Goal: Browse casually: Explore the website without a specific task or goal

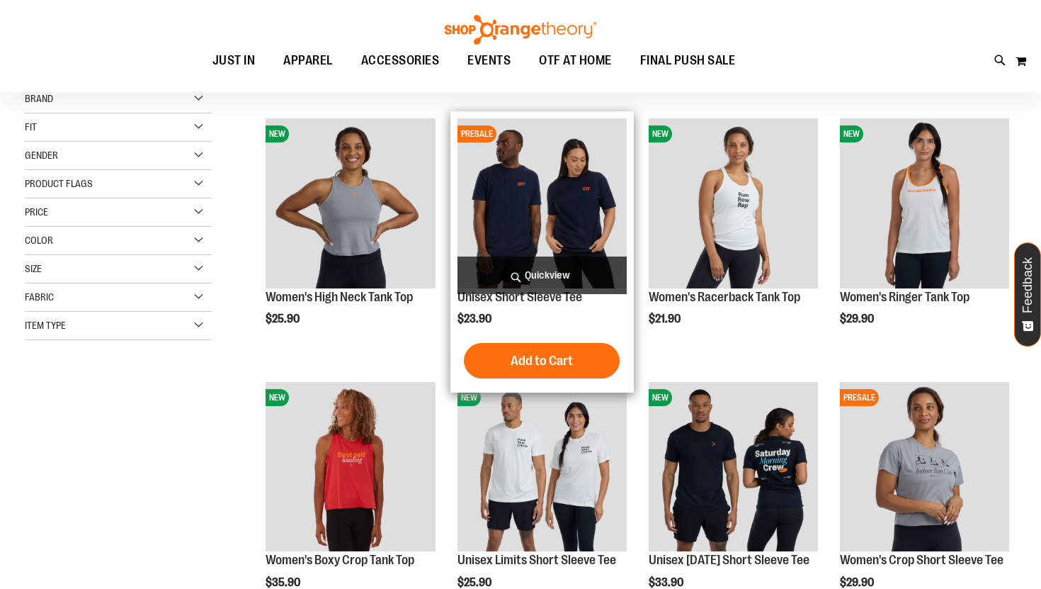
scroll to position [172, 0]
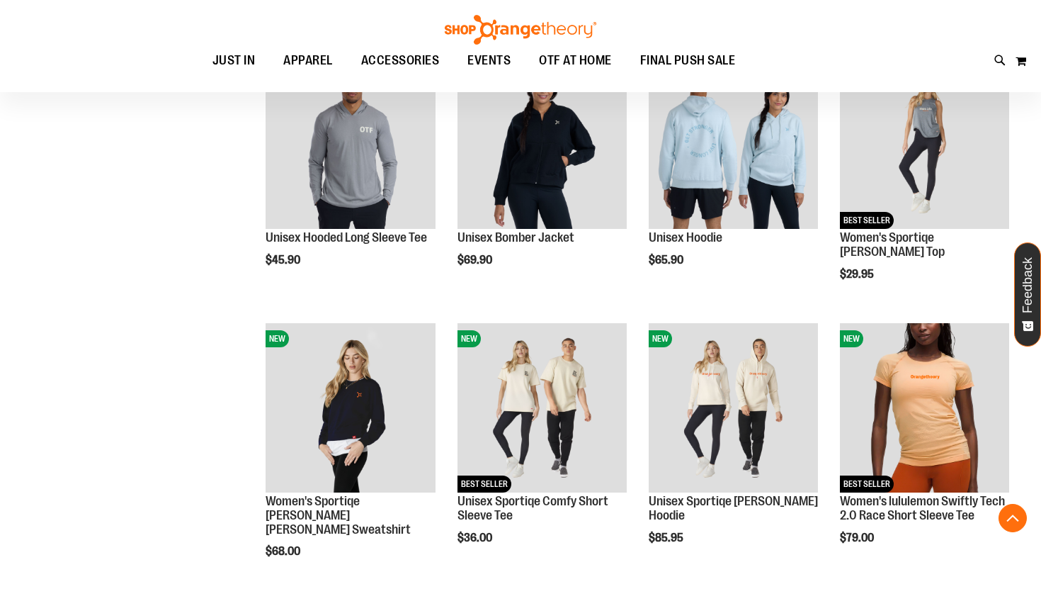
scroll to position [757, 0]
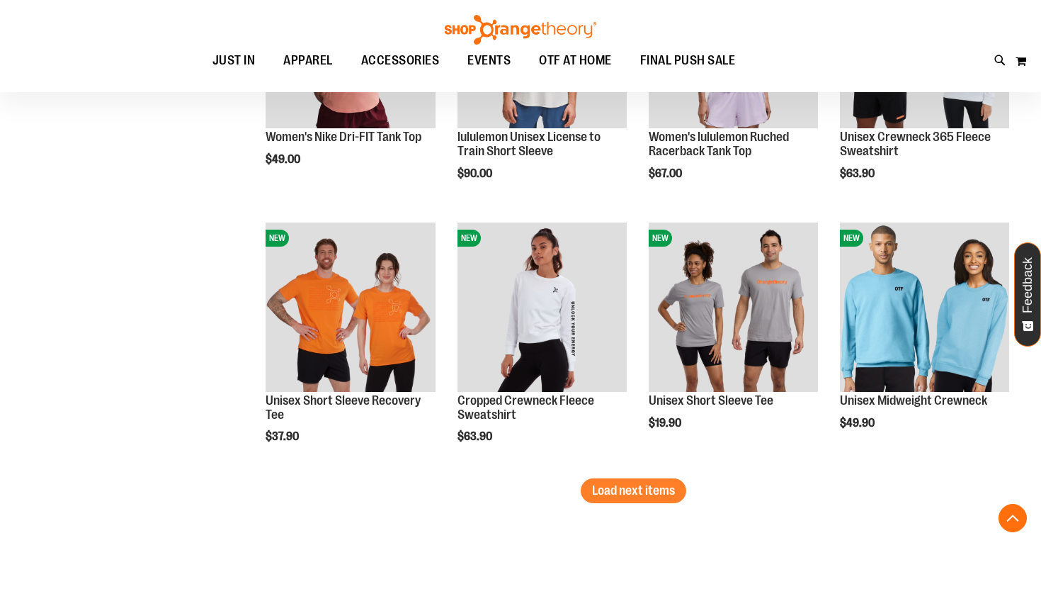
scroll to position [2194, 0]
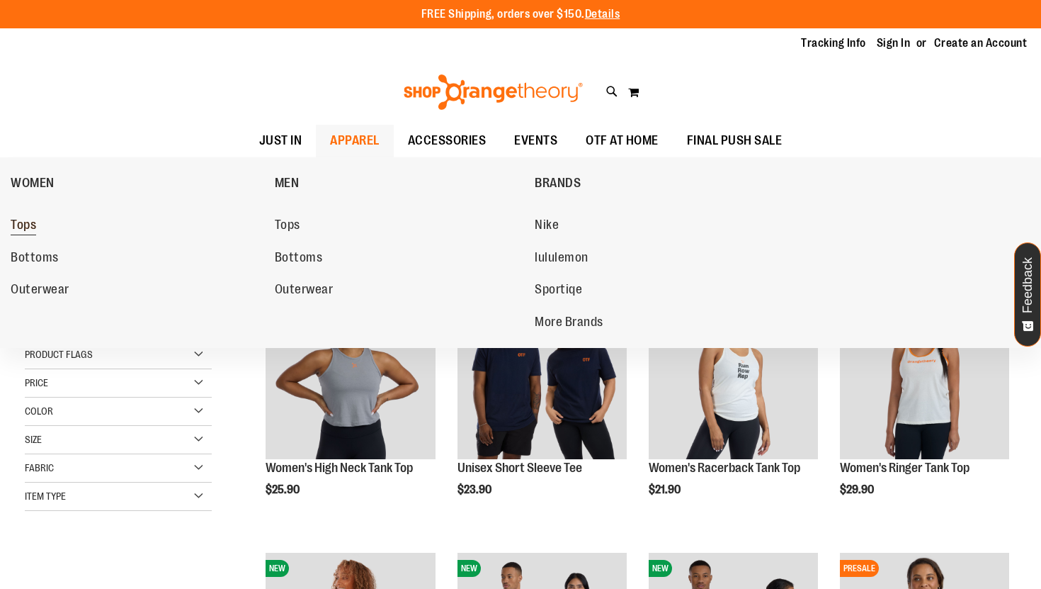
type input "**********"
click at [36, 224] on span "Tops" at bounding box center [23, 226] width 25 height 18
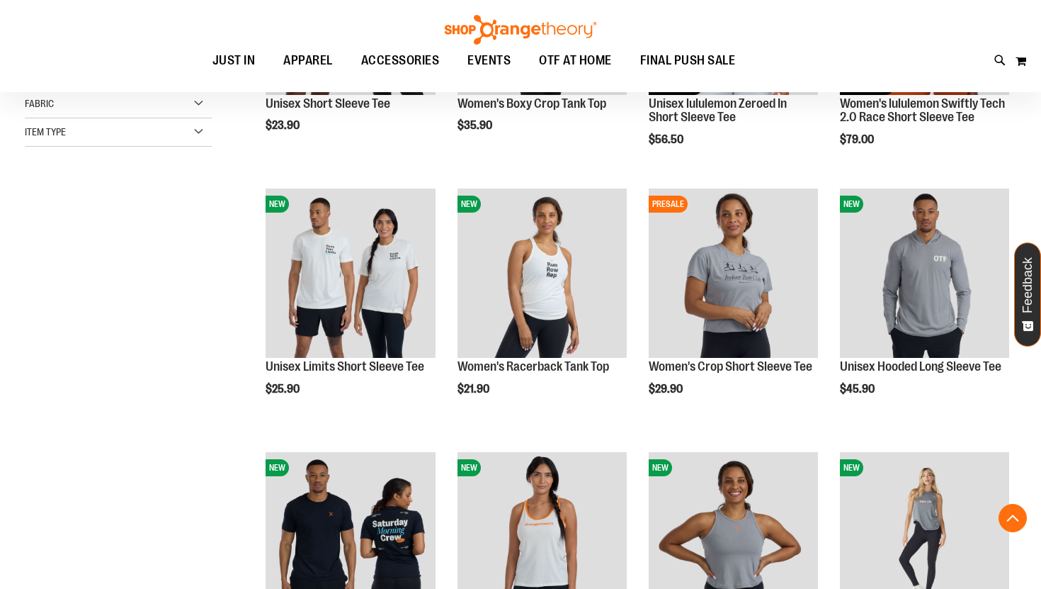
scroll to position [365, 0]
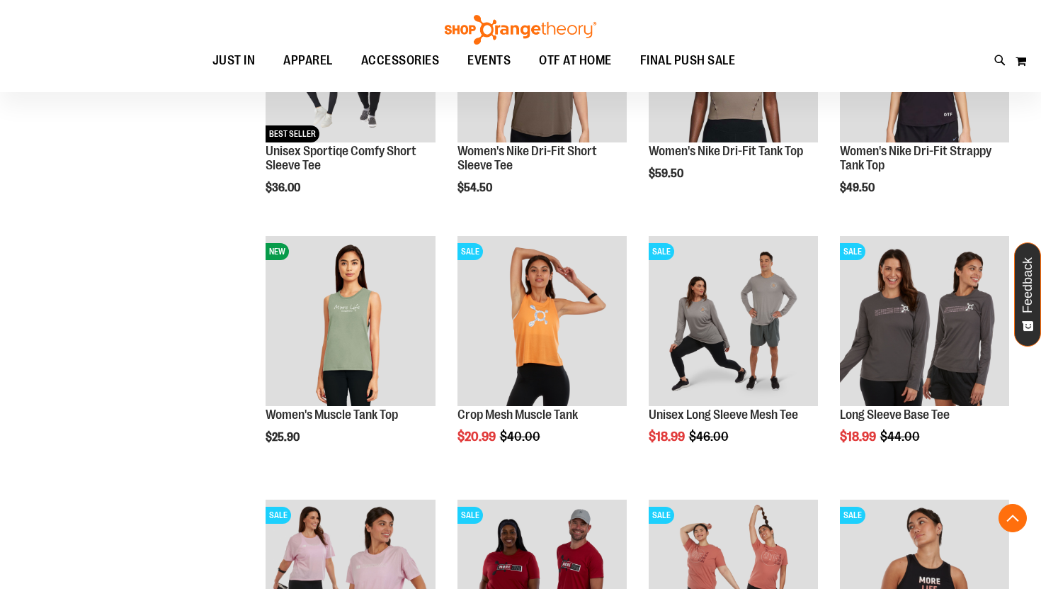
scroll to position [1107, 0]
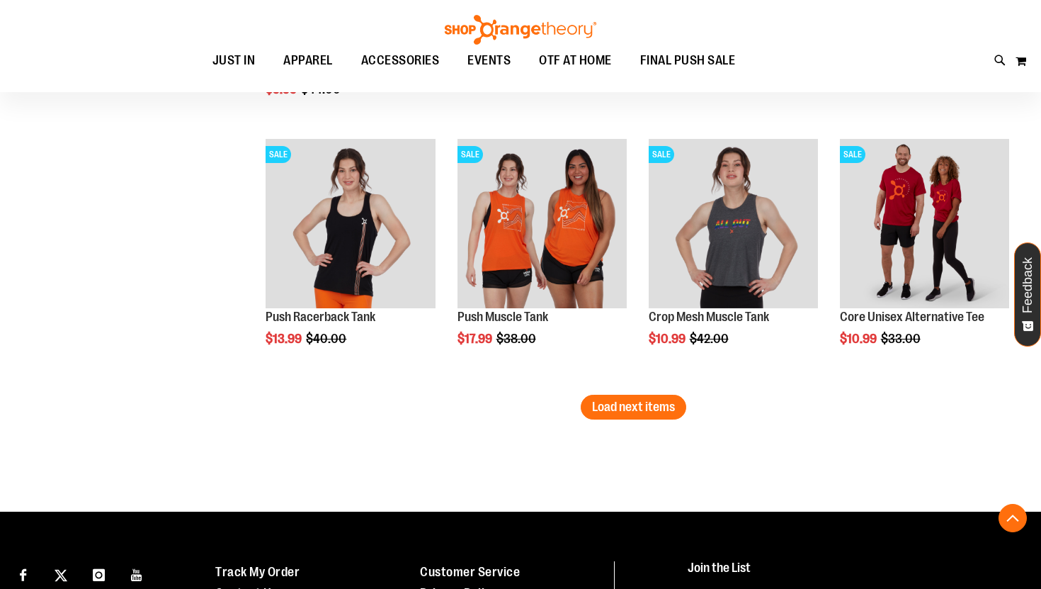
scroll to position [2245, 0]
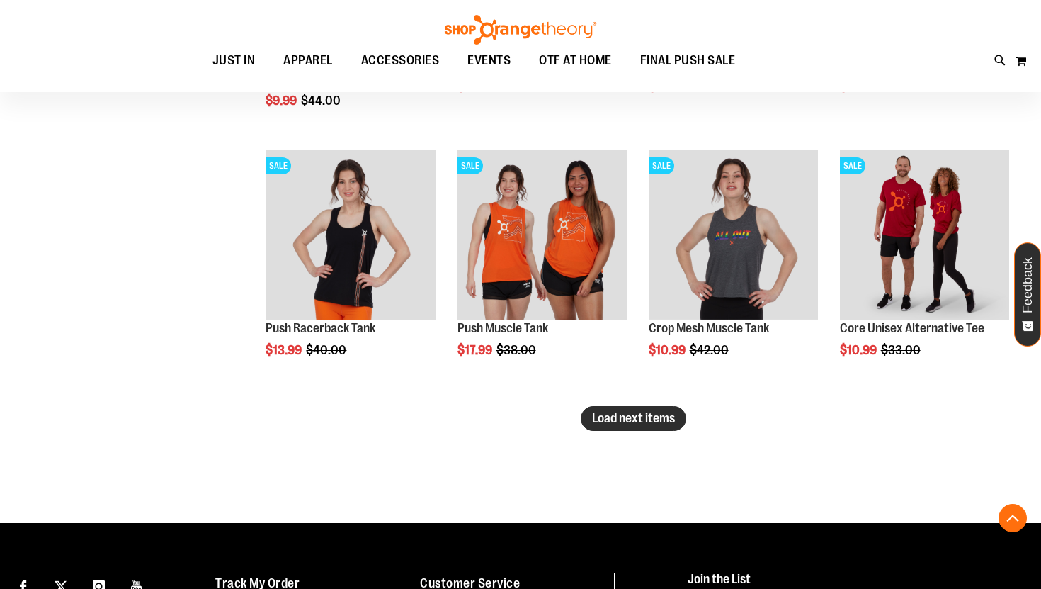
type input "**********"
click at [598, 416] on span "Load next items" at bounding box center [633, 418] width 83 height 14
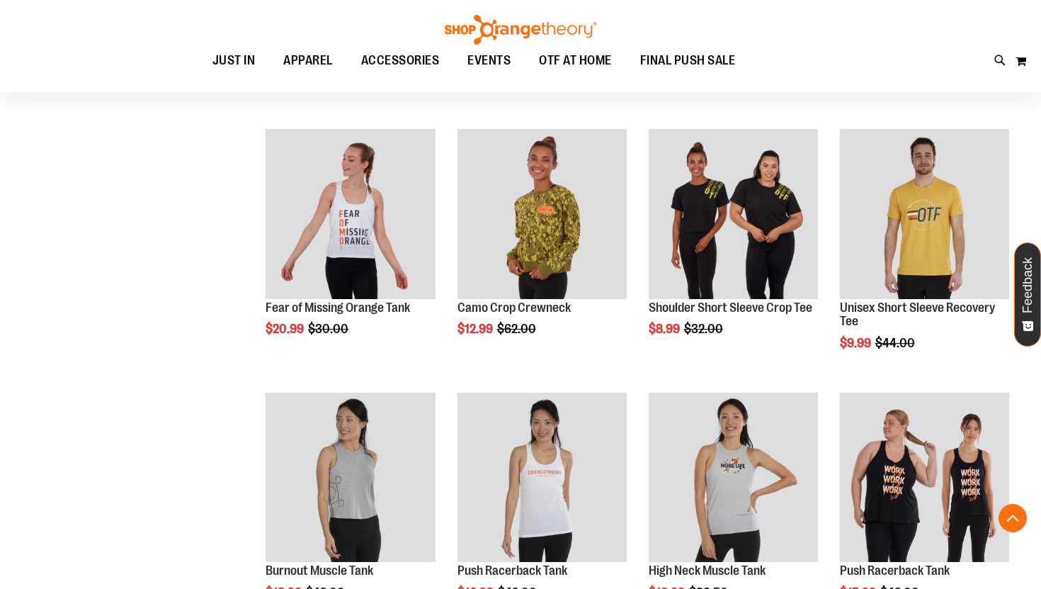
scroll to position [2534, 0]
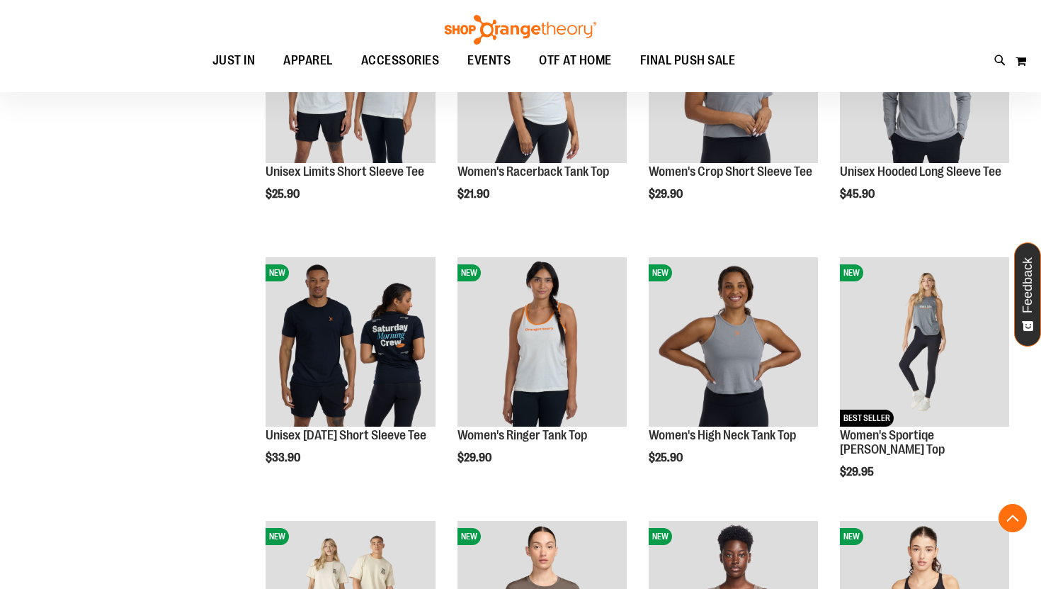
scroll to position [479, 0]
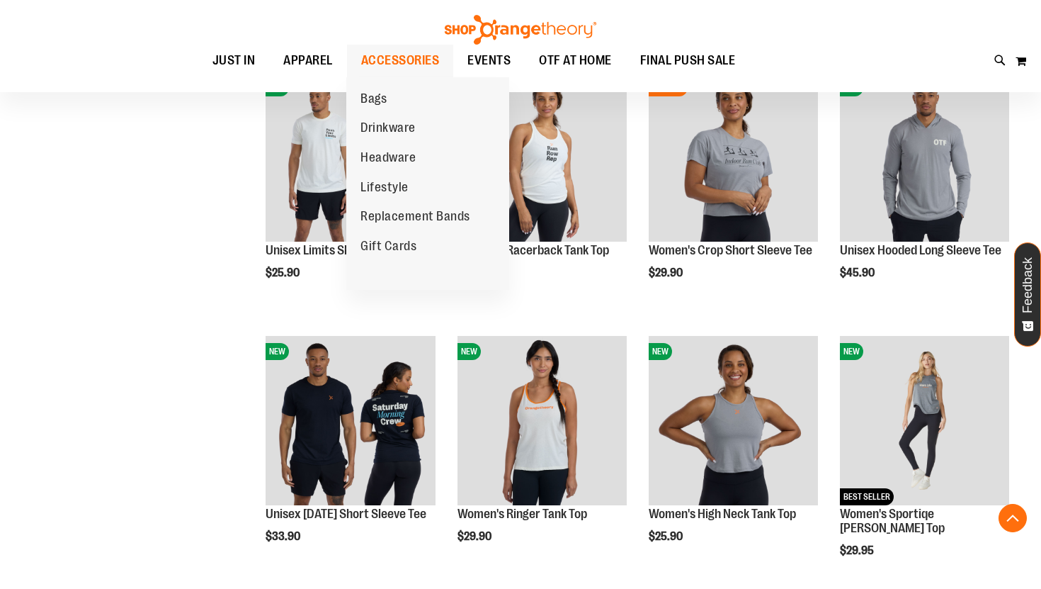
click at [409, 63] on span "ACCESSORIES" at bounding box center [400, 61] width 79 height 32
click at [363, 97] on span "Bags" at bounding box center [373, 100] width 26 height 18
click at [376, 101] on span "Bags" at bounding box center [373, 100] width 26 height 18
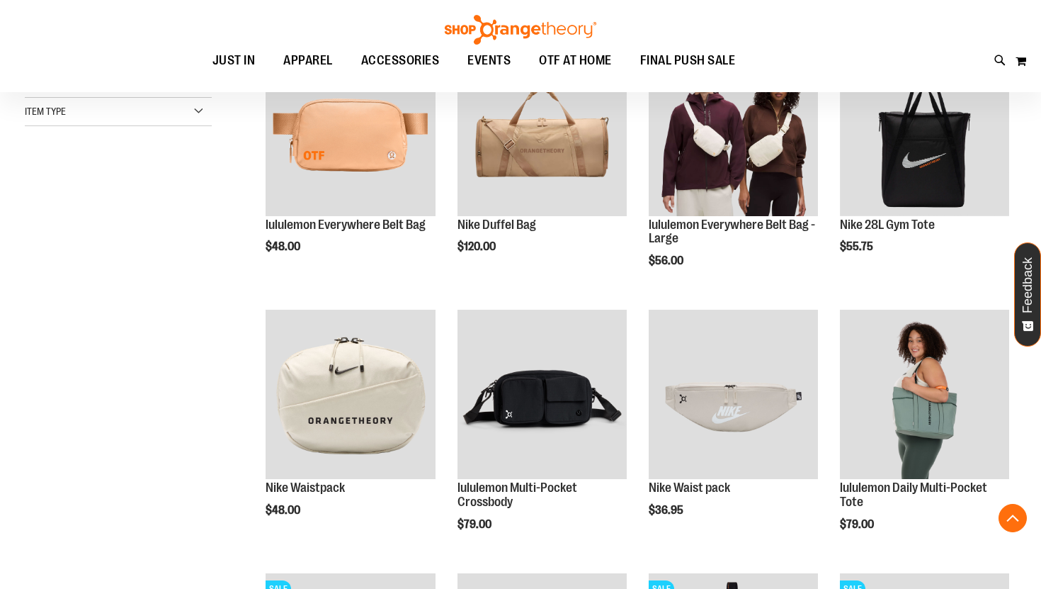
scroll to position [238, 0]
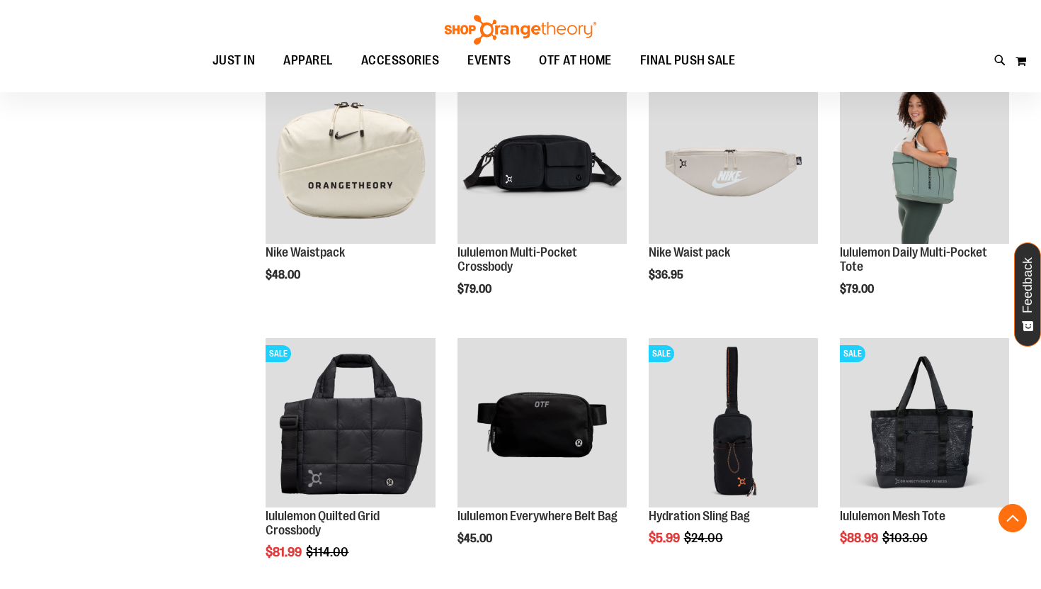
scroll to position [471, 0]
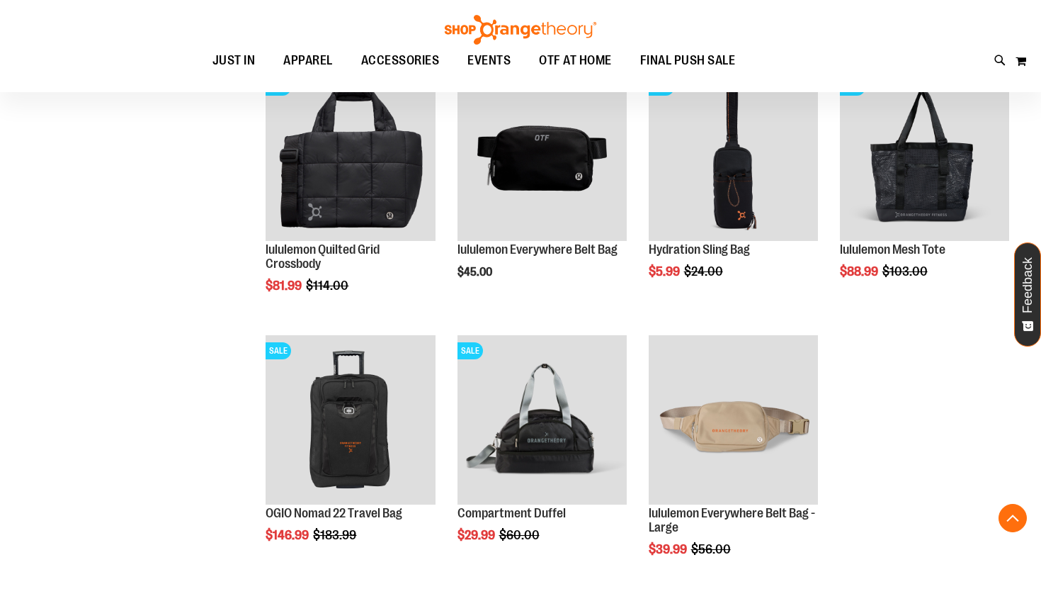
scroll to position [746, 0]
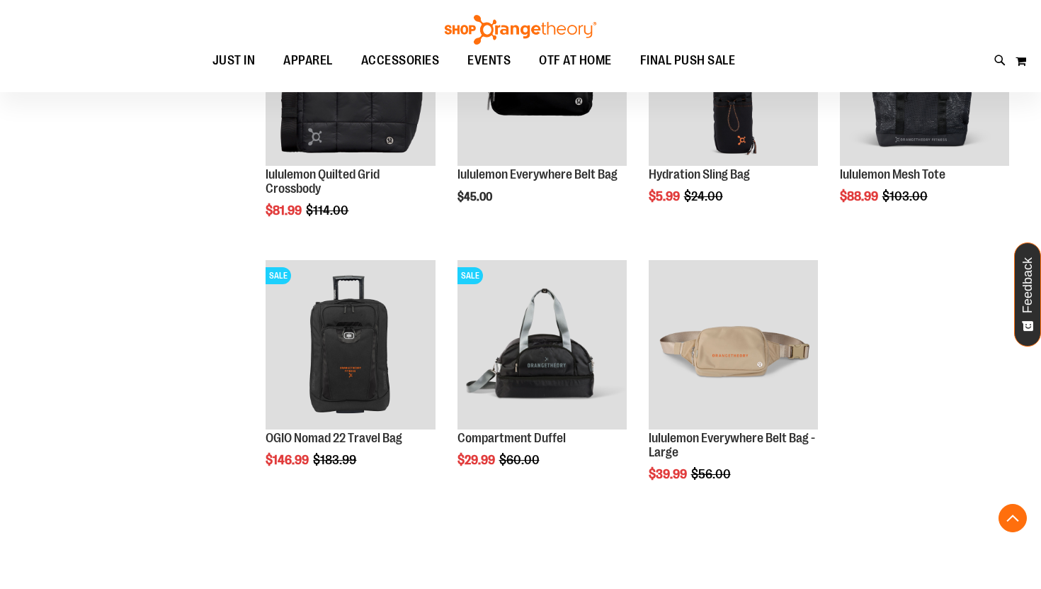
scroll to position [508, 0]
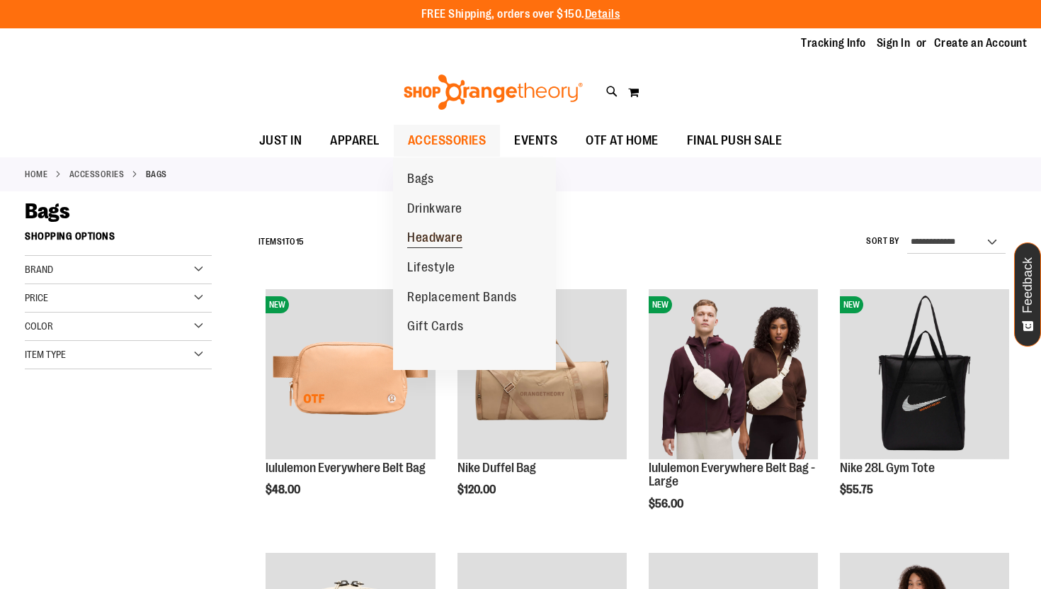
type input "**********"
click at [417, 235] on span "Headware" at bounding box center [434, 239] width 55 height 18
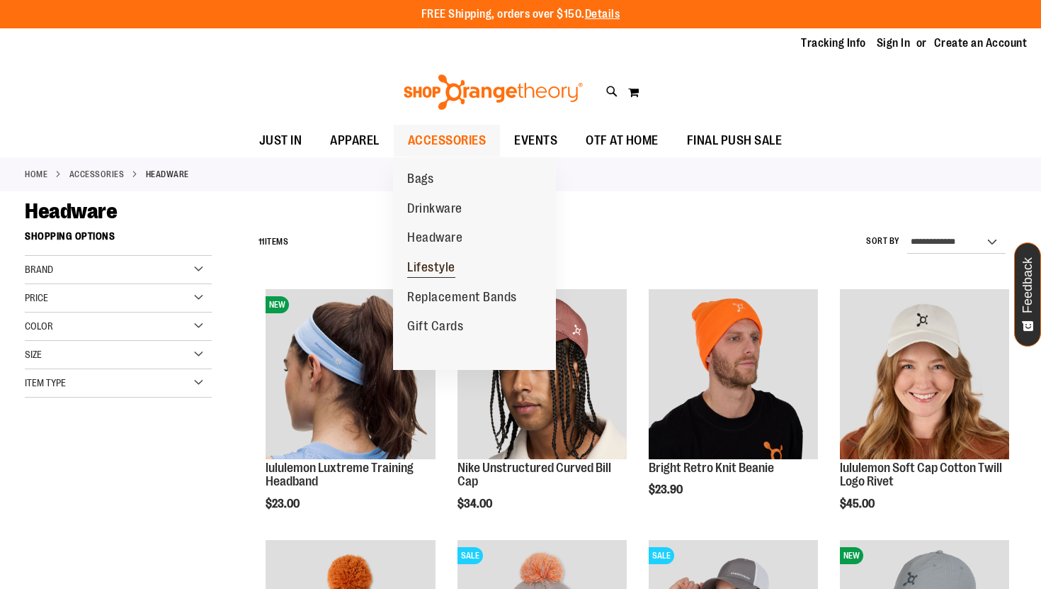
type input "**********"
click at [416, 268] on span "Lifestyle" at bounding box center [431, 269] width 48 height 18
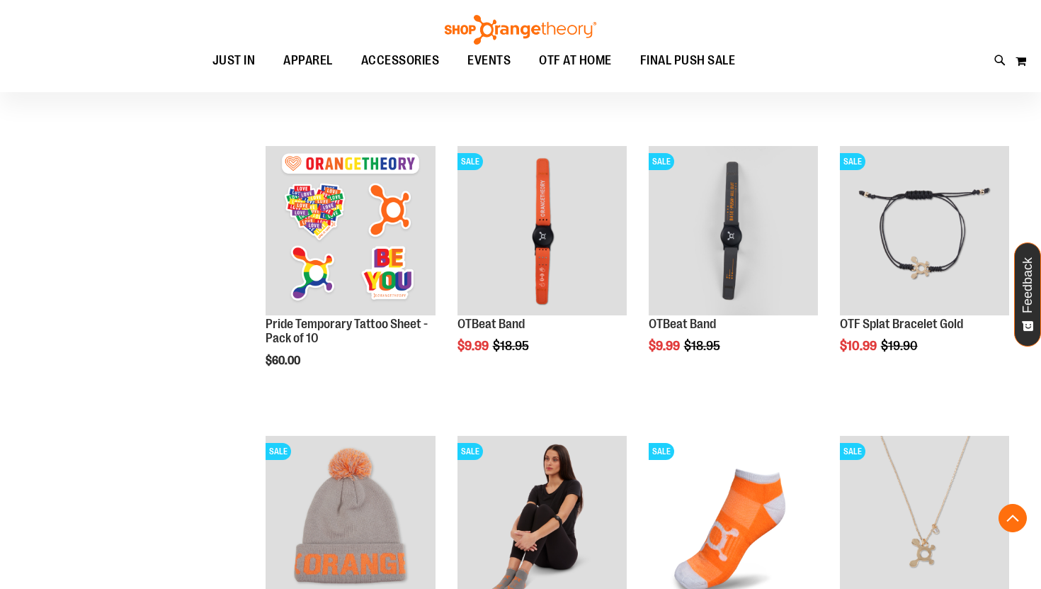
scroll to position [451, 0]
